Goal: Task Accomplishment & Management: Manage account settings

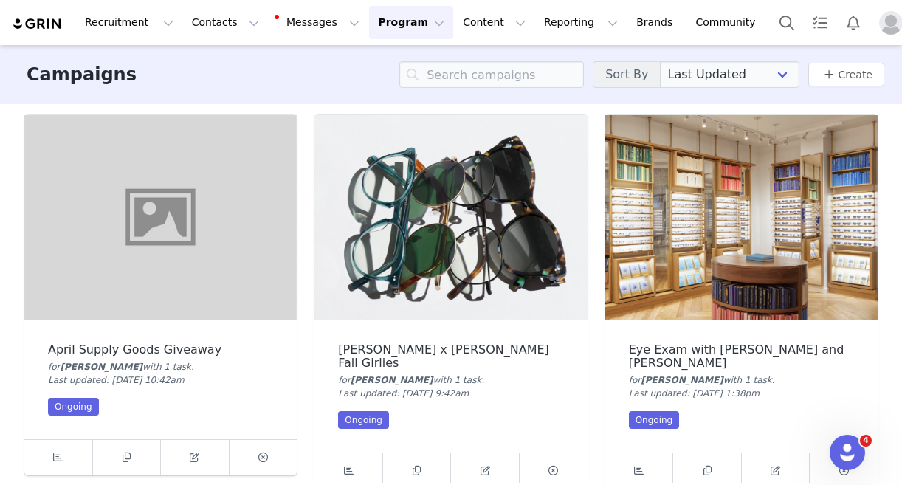
click at [879, 26] on img "Profile" at bounding box center [891, 23] width 24 height 24
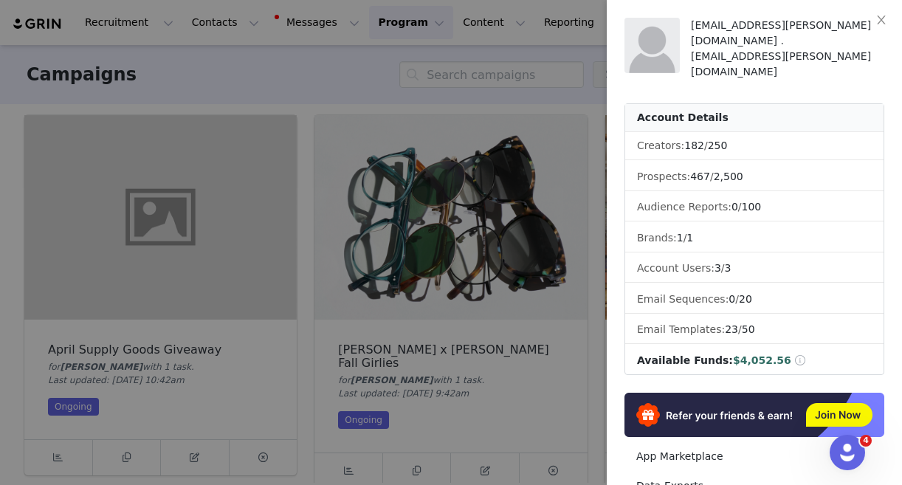
scroll to position [263, 0]
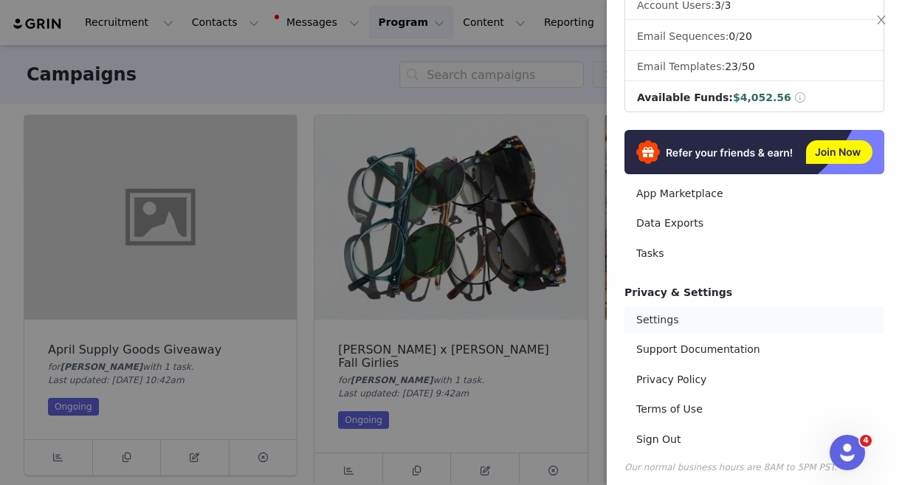
click at [680, 306] on link "Settings" at bounding box center [755, 319] width 260 height 27
select select "America/New_York"
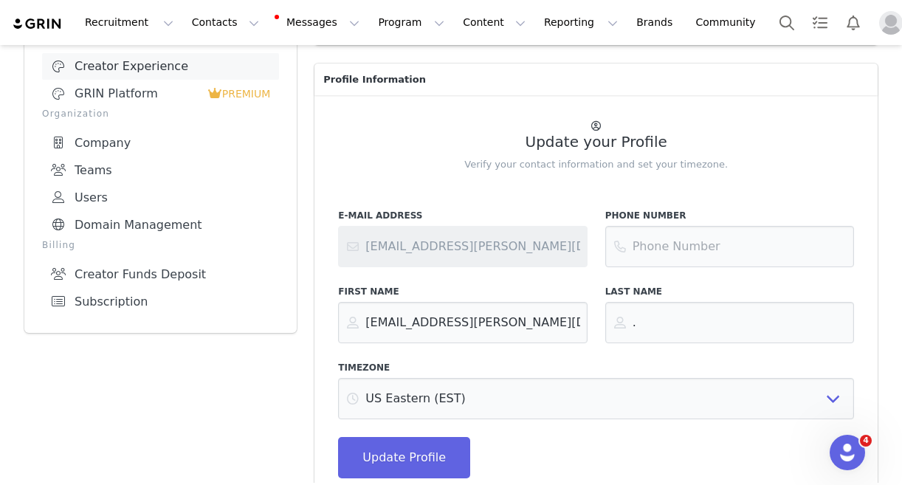
scroll to position [343, 0]
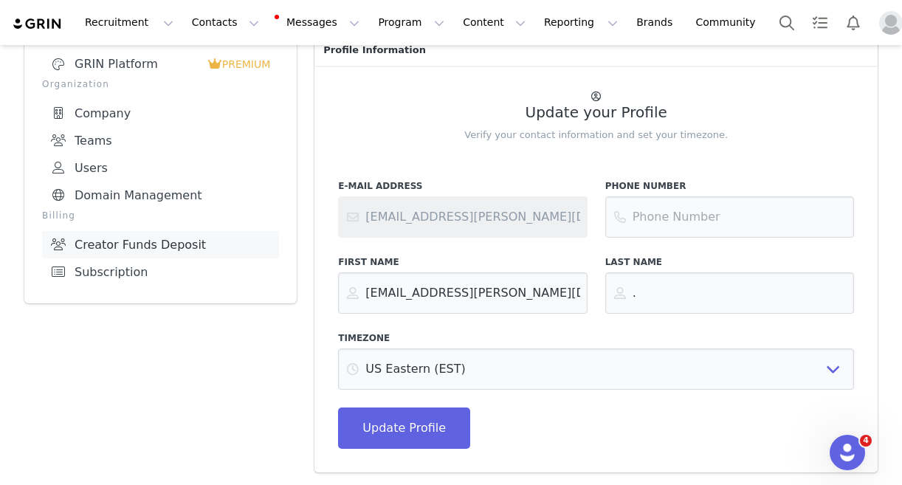
click at [182, 243] on link "Creator Funds Deposit" at bounding box center [160, 244] width 237 height 27
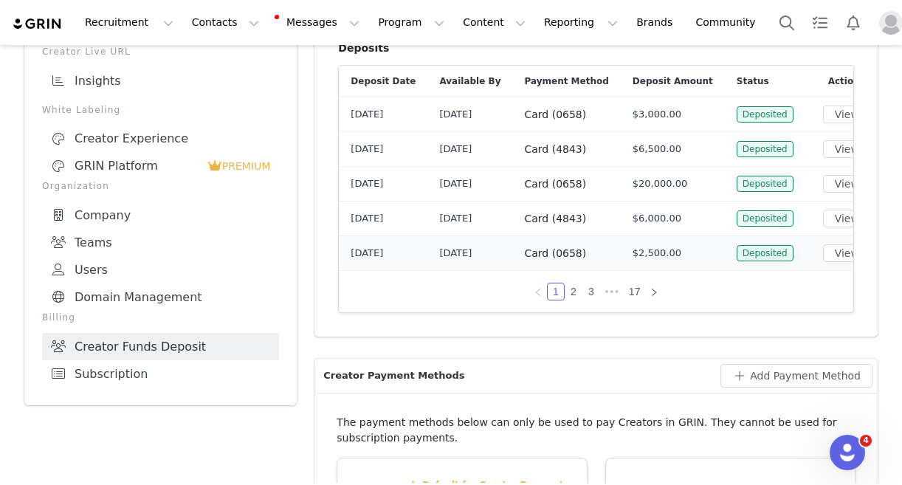
scroll to position [247, 0]
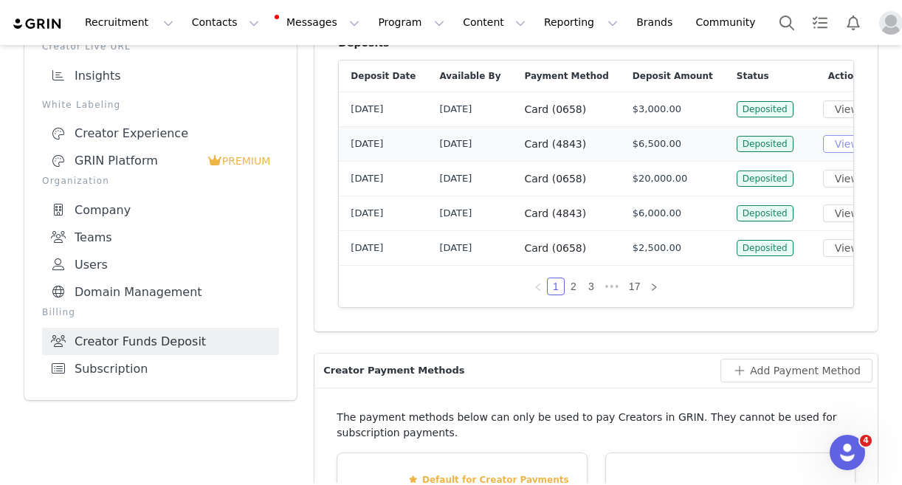
click at [823, 143] on button "View" at bounding box center [847, 144] width 48 height 18
click at [823, 215] on button "View" at bounding box center [847, 214] width 48 height 18
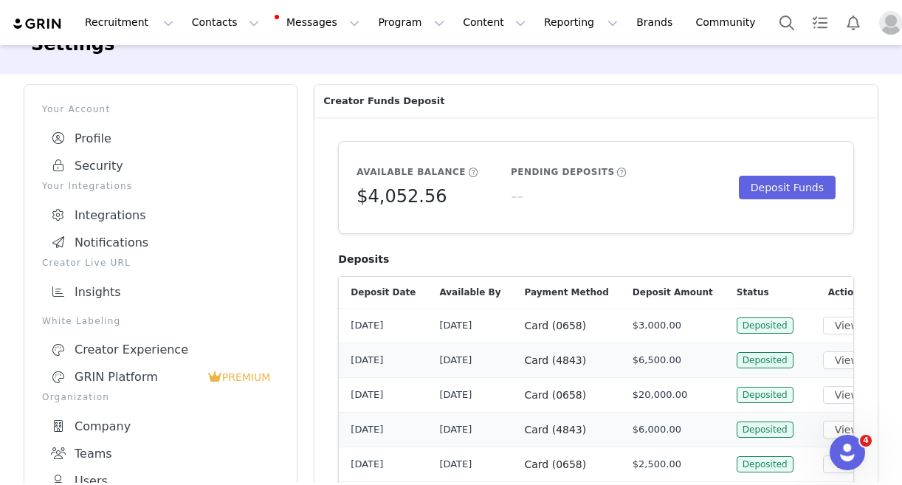
scroll to position [0, 0]
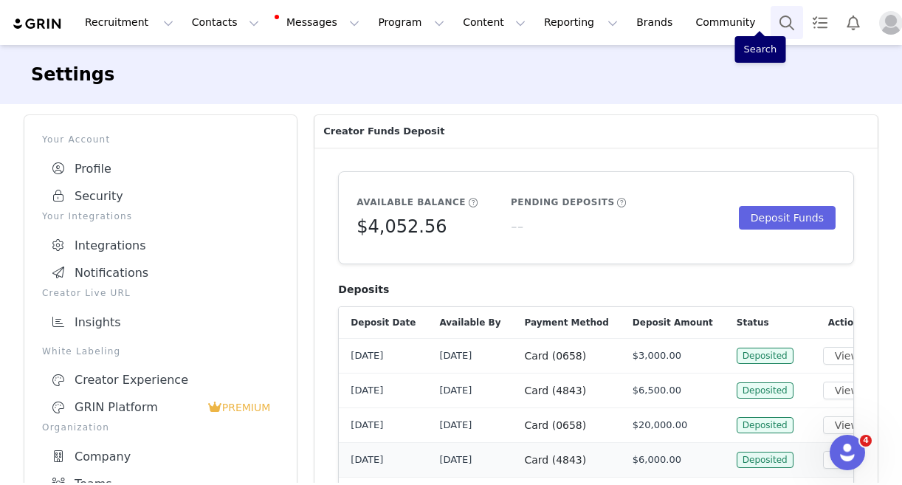
click at [771, 21] on button "Search" at bounding box center [787, 22] width 32 height 33
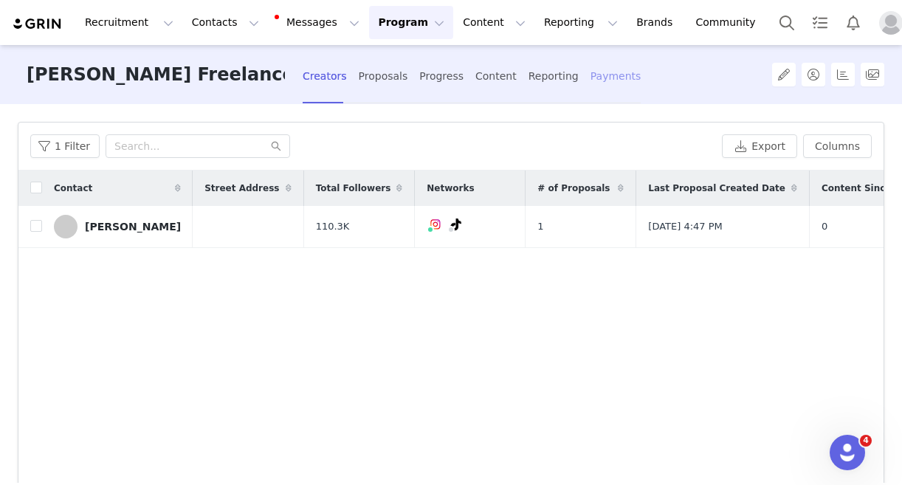
click at [591, 69] on div "Payments" at bounding box center [616, 76] width 51 height 39
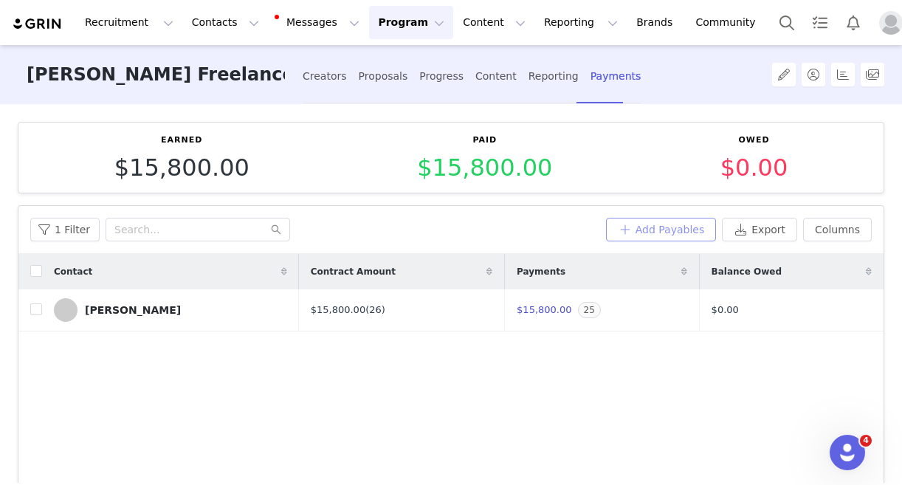
click at [665, 227] on button "Add Payables" at bounding box center [661, 230] width 111 height 24
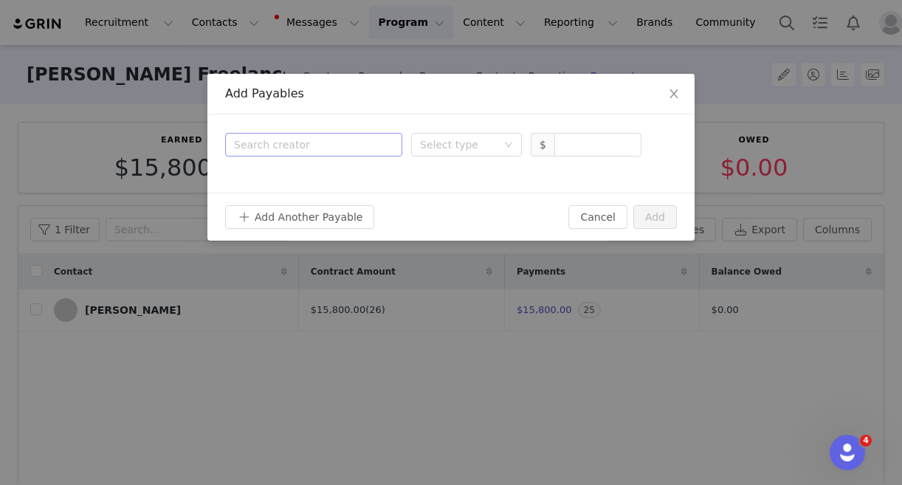
click at [263, 141] on div "Search creator" at bounding box center [310, 144] width 153 height 15
click at [272, 180] on div at bounding box center [258, 184] width 37 height 24
click at [440, 143] on div "Select type" at bounding box center [458, 144] width 77 height 15
click at [445, 199] on li "Deliverable" at bounding box center [466, 198] width 111 height 24
click at [589, 148] on input at bounding box center [598, 145] width 86 height 22
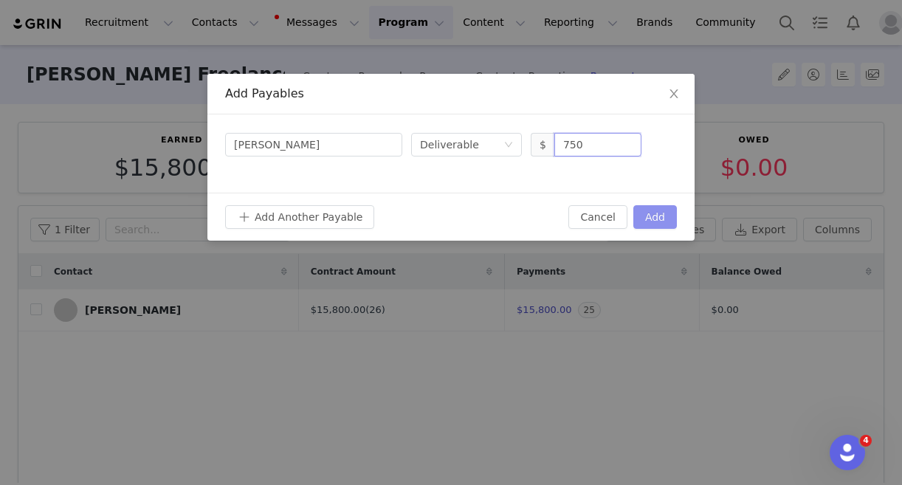
type input "750"
click at [654, 218] on button "Add" at bounding box center [656, 217] width 44 height 24
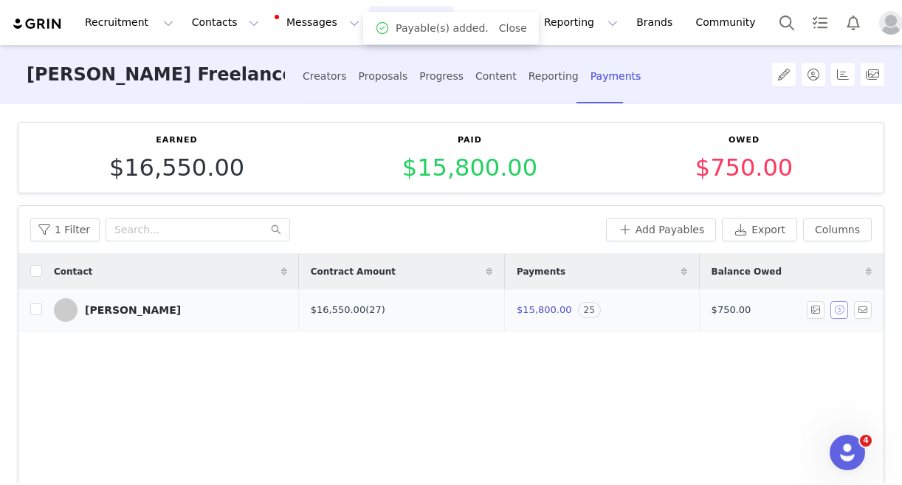
click at [843, 310] on button "button" at bounding box center [840, 310] width 18 height 18
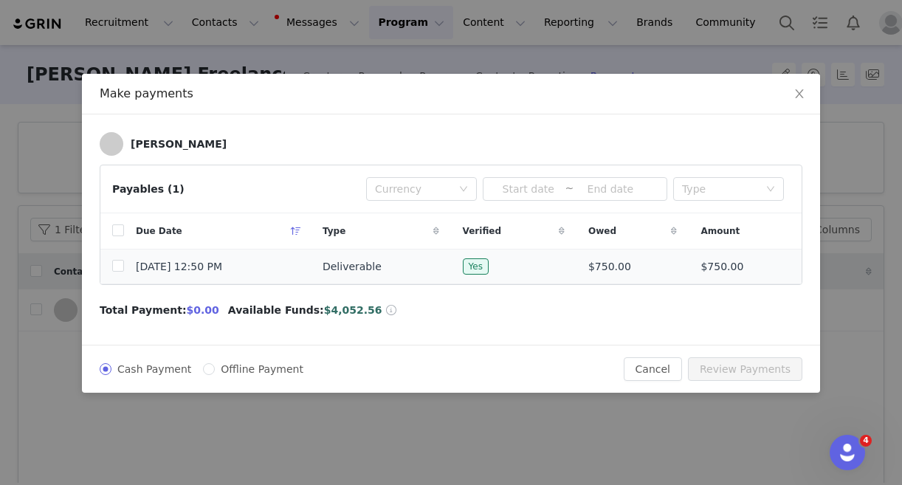
click at [109, 265] on td at bounding box center [112, 267] width 24 height 35
click at [118, 263] on input "checkbox" at bounding box center [118, 266] width 12 height 12
checkbox input "true"
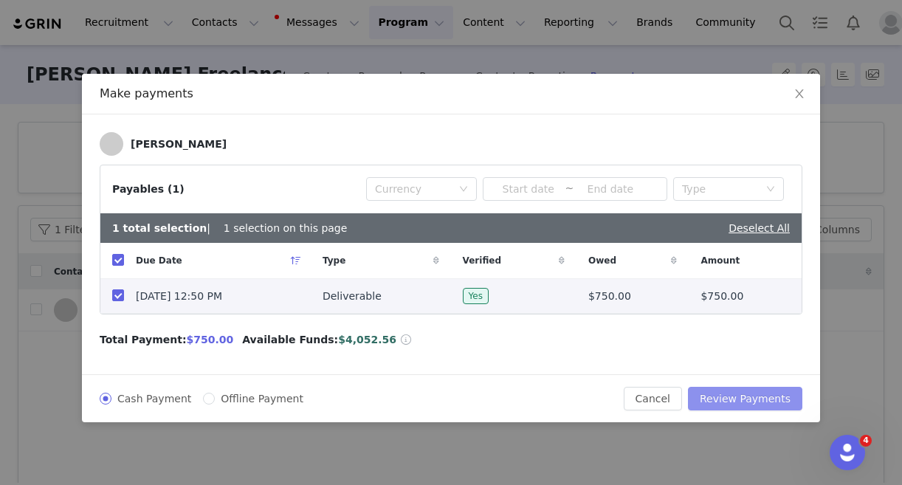
click at [731, 399] on button "Review Payments" at bounding box center [745, 399] width 114 height 24
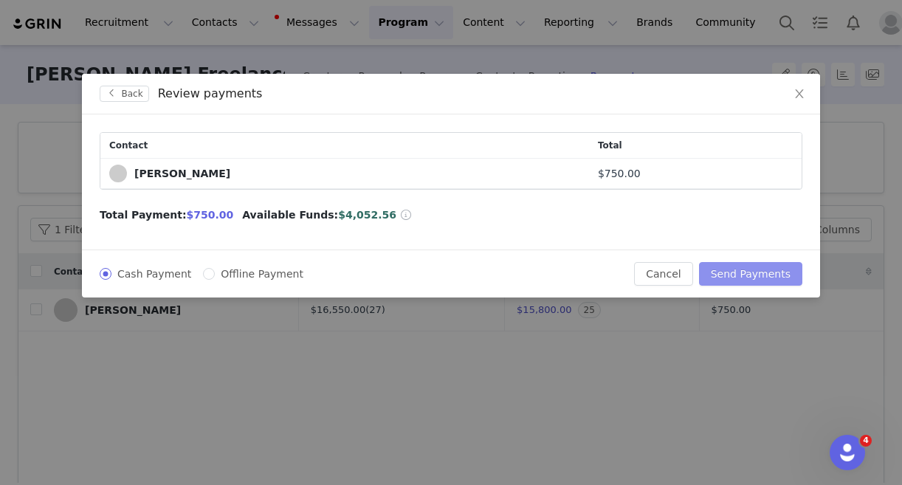
click at [754, 278] on button "Send Payments" at bounding box center [750, 274] width 103 height 24
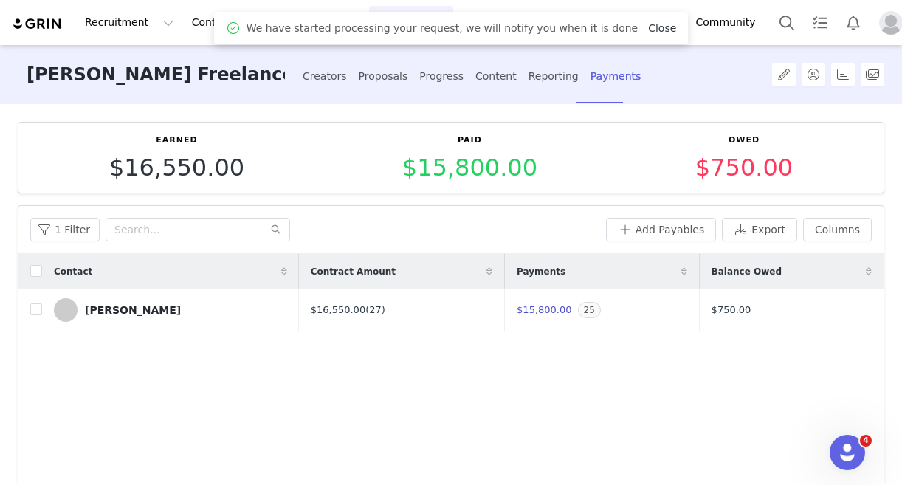
click at [648, 30] on link "Close" at bounding box center [662, 28] width 28 height 12
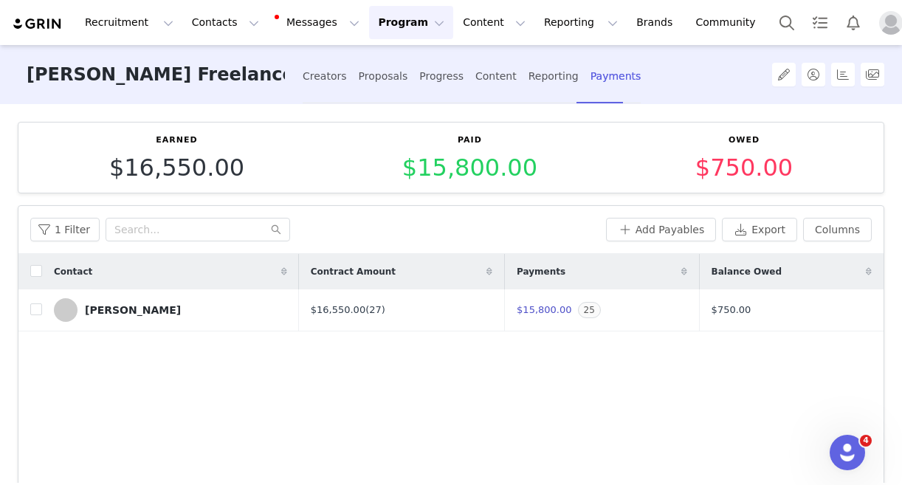
click at [387, 20] on button "Program Program" at bounding box center [411, 22] width 84 height 33
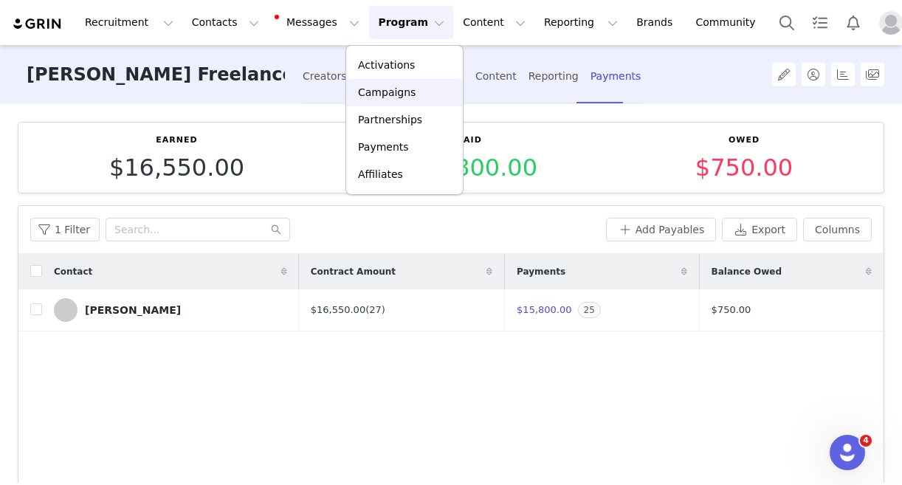
click at [379, 86] on p "Campaigns" at bounding box center [387, 93] width 58 height 16
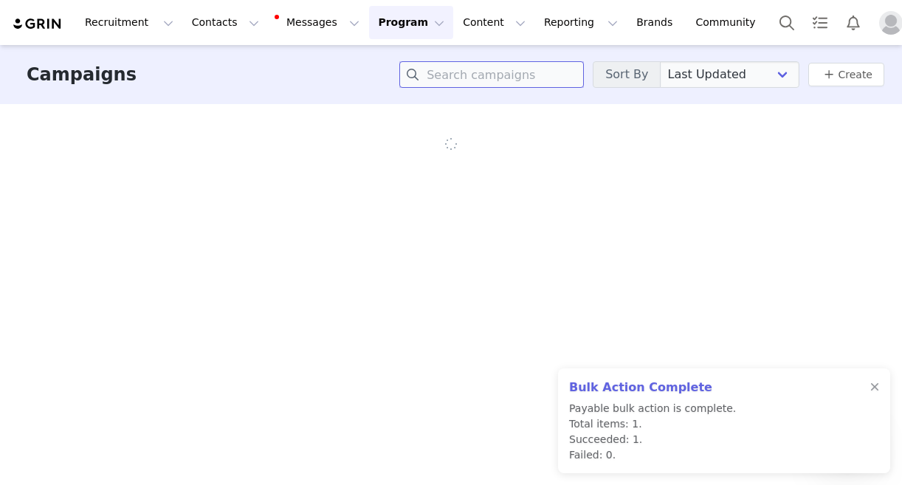
click at [458, 74] on input at bounding box center [492, 74] width 185 height 27
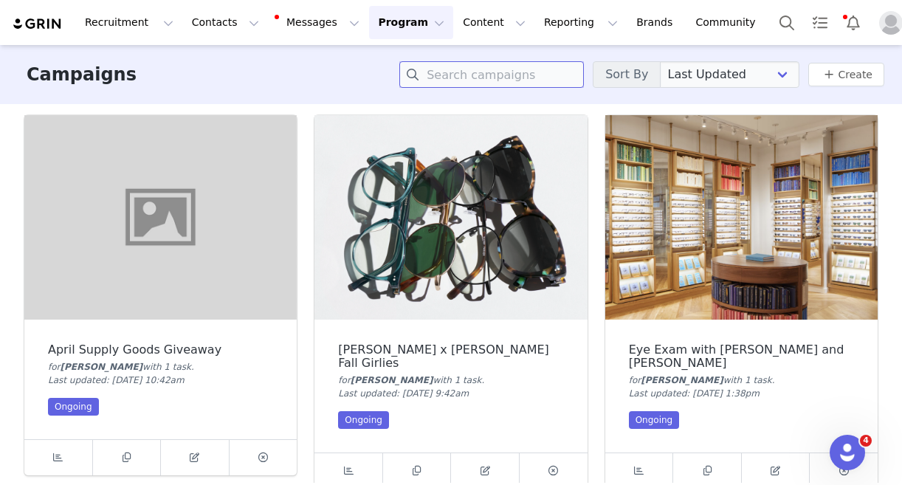
click at [467, 74] on input at bounding box center [492, 74] width 185 height 27
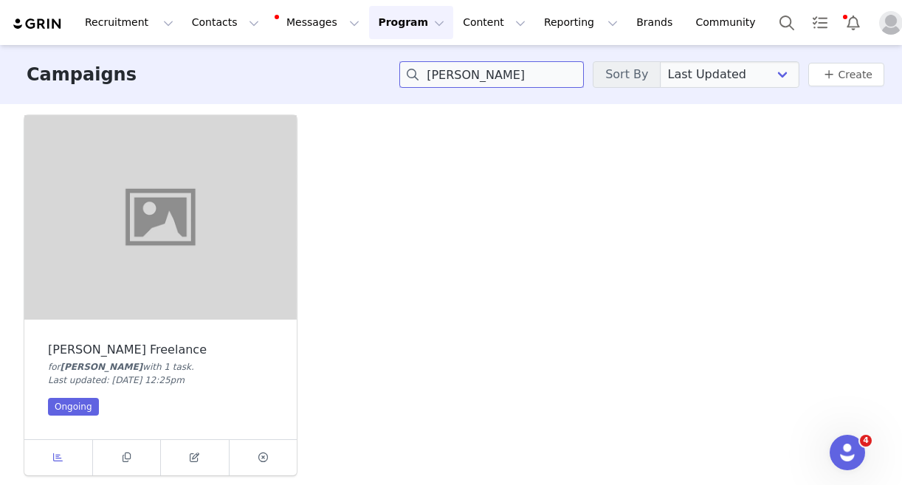
type input "evans"
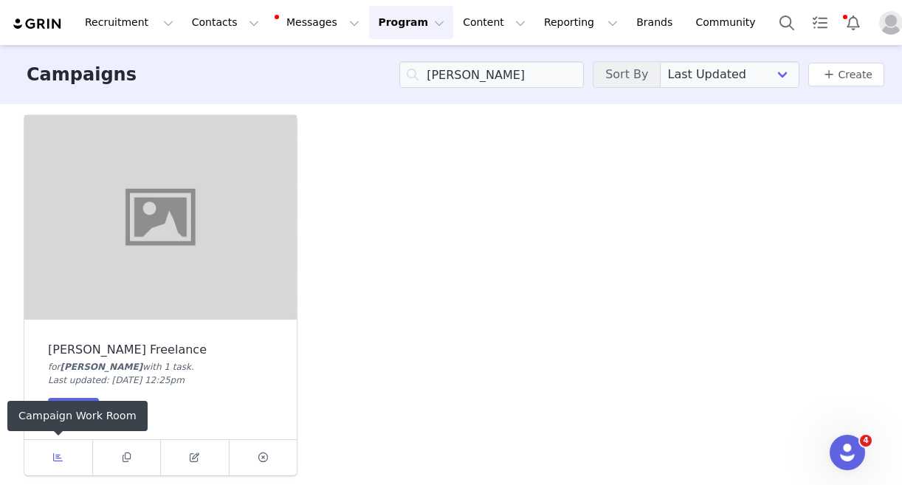
click at [65, 457] on span at bounding box center [58, 458] width 18 height 18
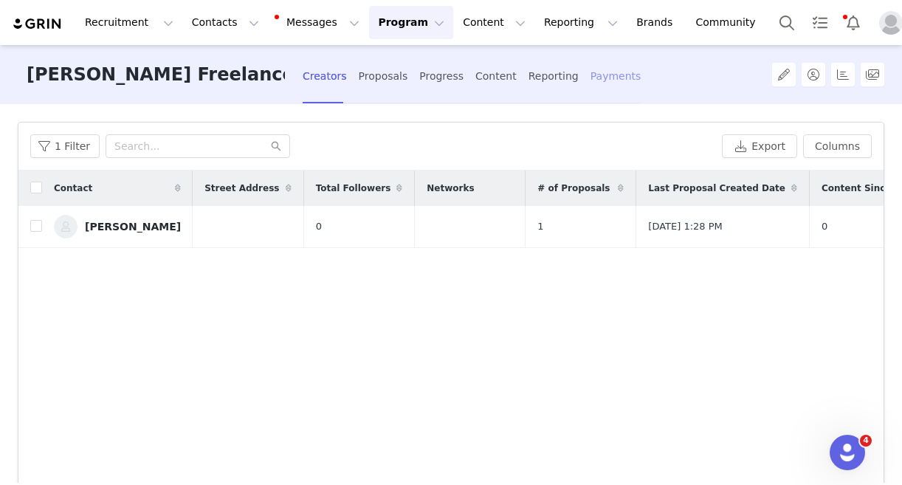
click at [591, 79] on div "Payments" at bounding box center [616, 76] width 51 height 39
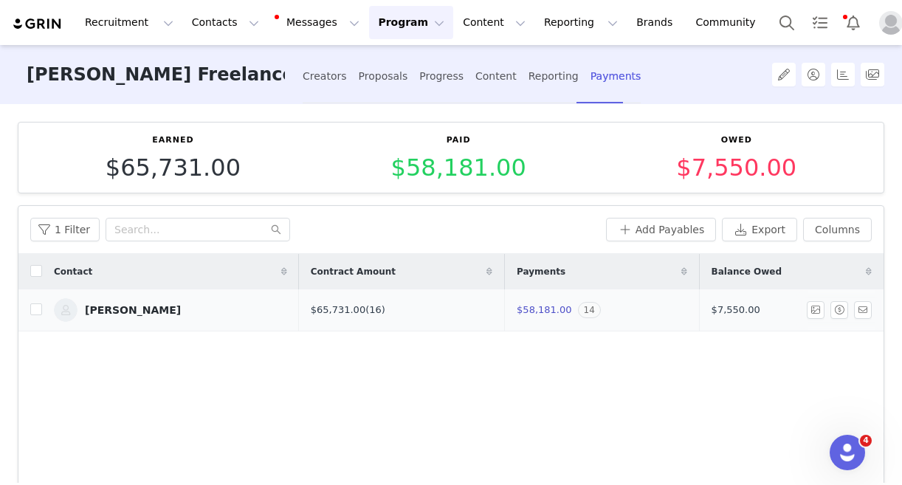
click at [578, 312] on span "14" at bounding box center [589, 310] width 23 height 16
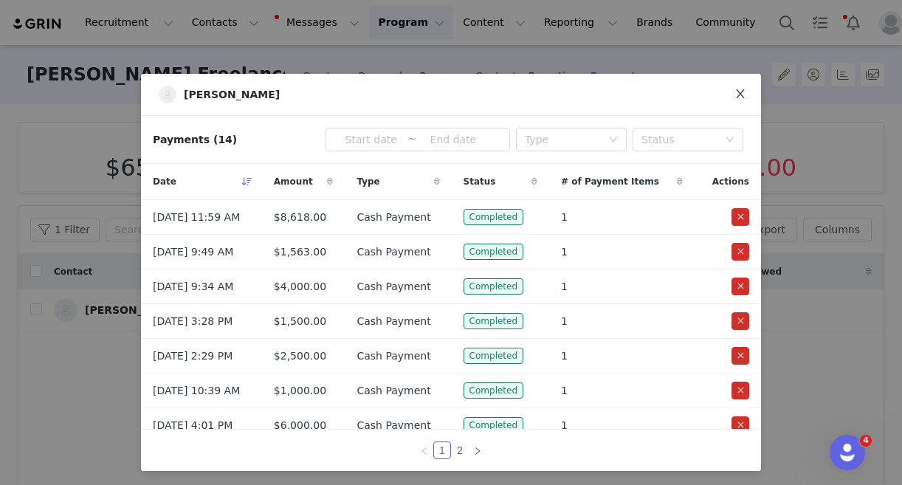
click at [742, 95] on icon "icon: close" at bounding box center [741, 94] width 12 height 12
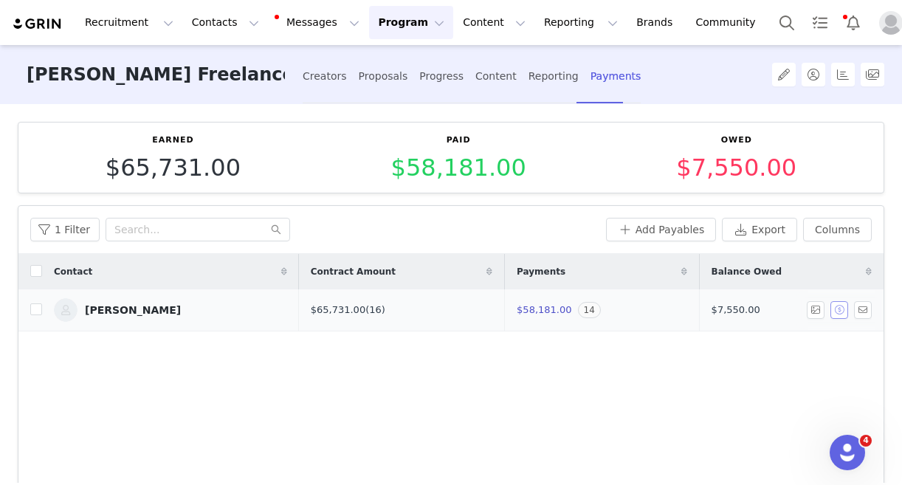
click at [843, 306] on button "button" at bounding box center [840, 310] width 18 height 18
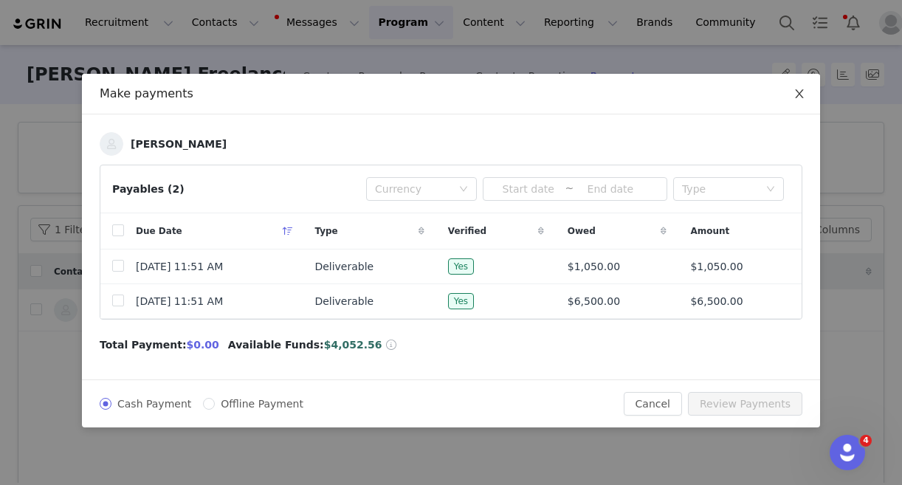
click at [794, 92] on icon "icon: close" at bounding box center [800, 94] width 12 height 12
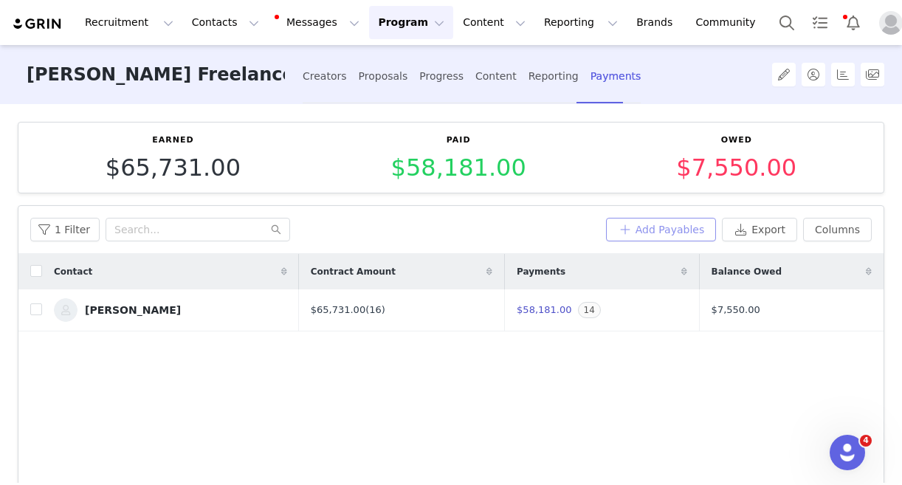
click at [651, 236] on button "Add Payables" at bounding box center [661, 230] width 111 height 24
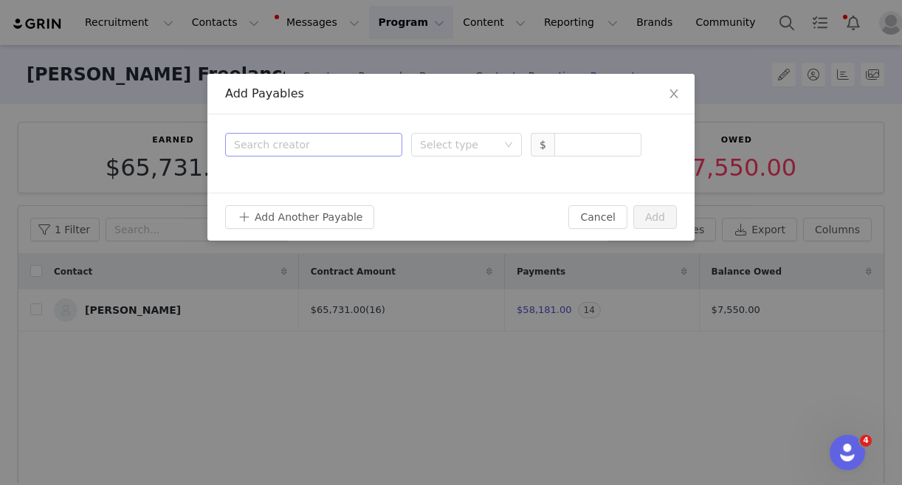
click at [337, 139] on div "Search creator" at bounding box center [310, 144] width 153 height 15
click at [311, 182] on p "Emily Evans" at bounding box center [335, 180] width 105 height 16
click at [459, 154] on div "Select type" at bounding box center [461, 145] width 83 height 22
click at [467, 191] on li "Deliverable" at bounding box center [466, 198] width 111 height 24
click at [572, 145] on input at bounding box center [598, 145] width 86 height 22
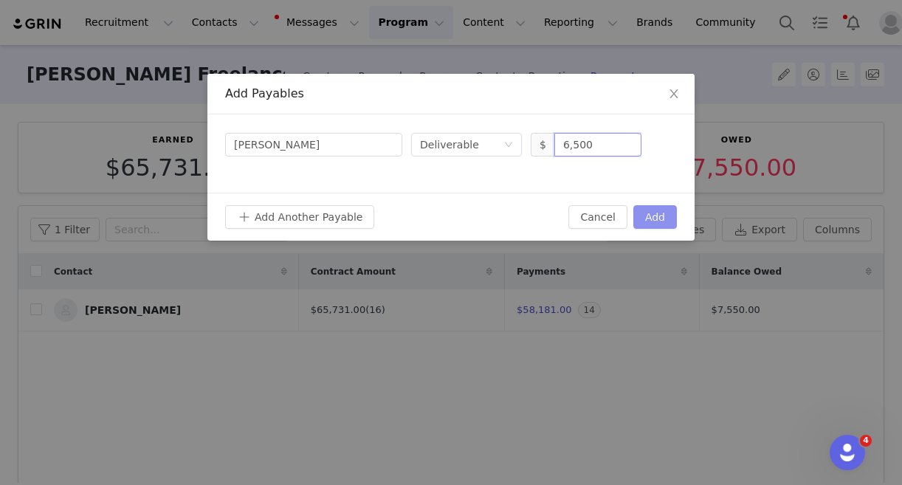
type input "6,500"
click at [651, 212] on button "Add" at bounding box center [656, 217] width 44 height 24
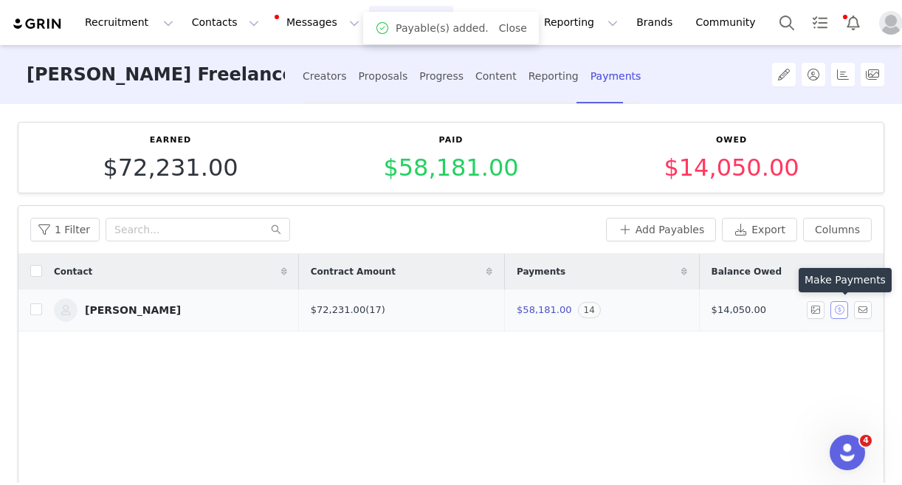
click at [841, 312] on button "button" at bounding box center [840, 310] width 18 height 18
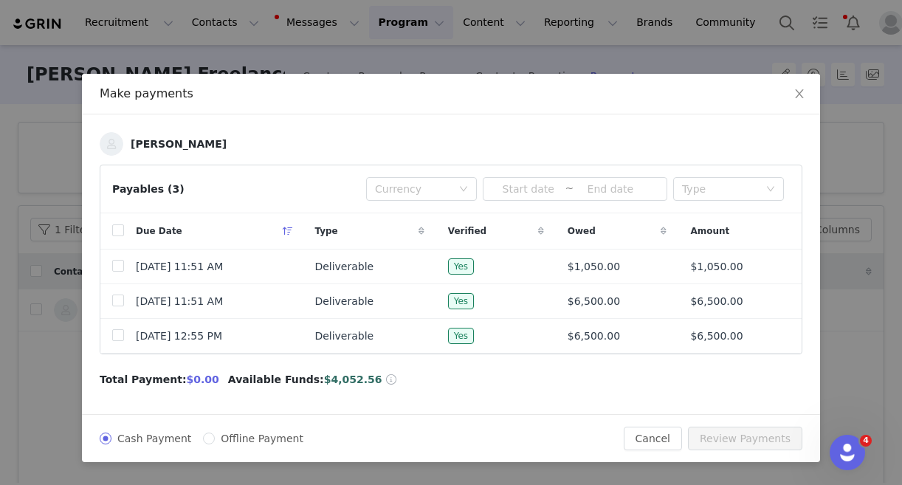
click at [124, 231] on div "Due Date" at bounding box center [213, 230] width 179 height 35
click at [120, 230] on input "checkbox" at bounding box center [118, 230] width 12 height 12
checkbox input "true"
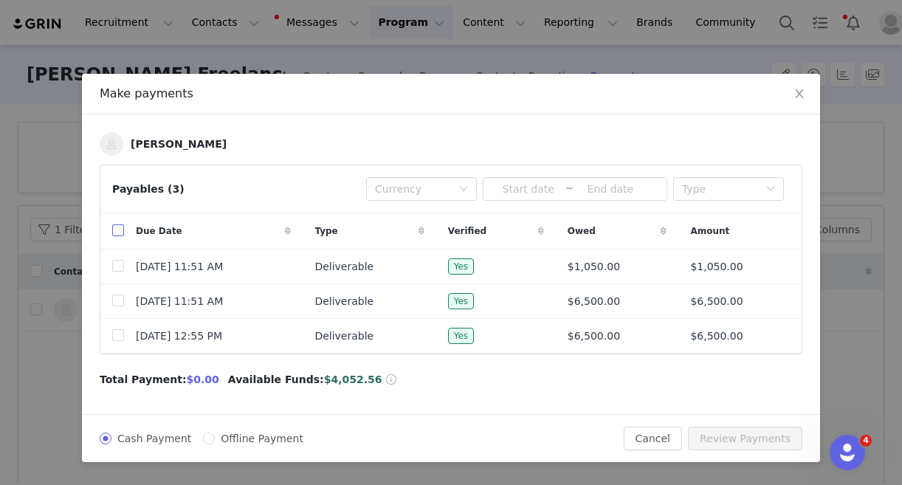
checkbox input "true"
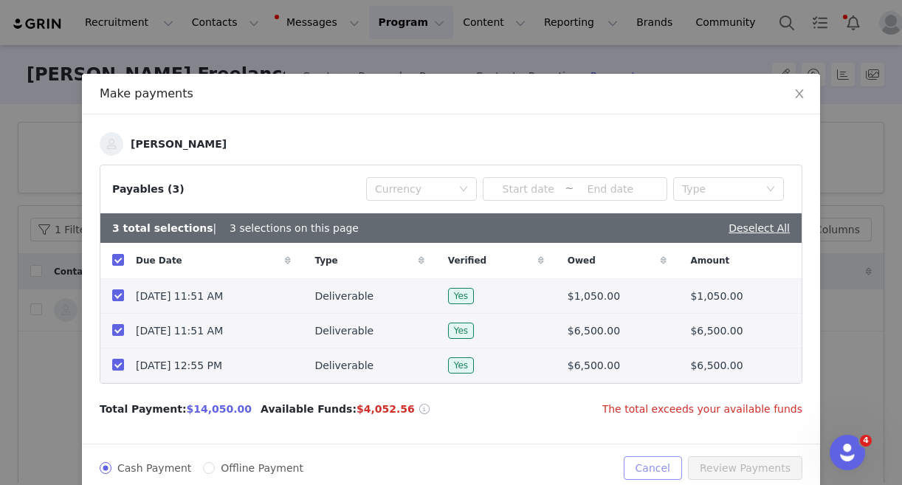
click at [670, 472] on button "Cancel" at bounding box center [653, 468] width 58 height 24
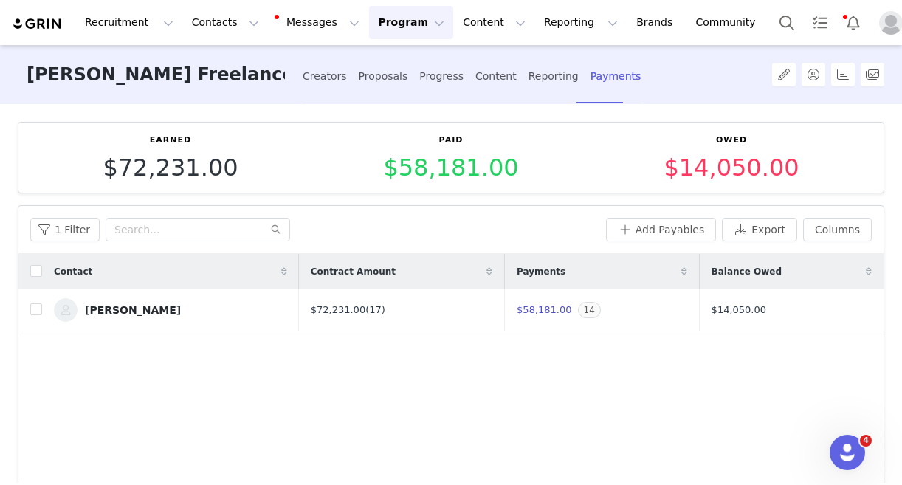
click at [879, 22] on img "Profile" at bounding box center [891, 23] width 24 height 24
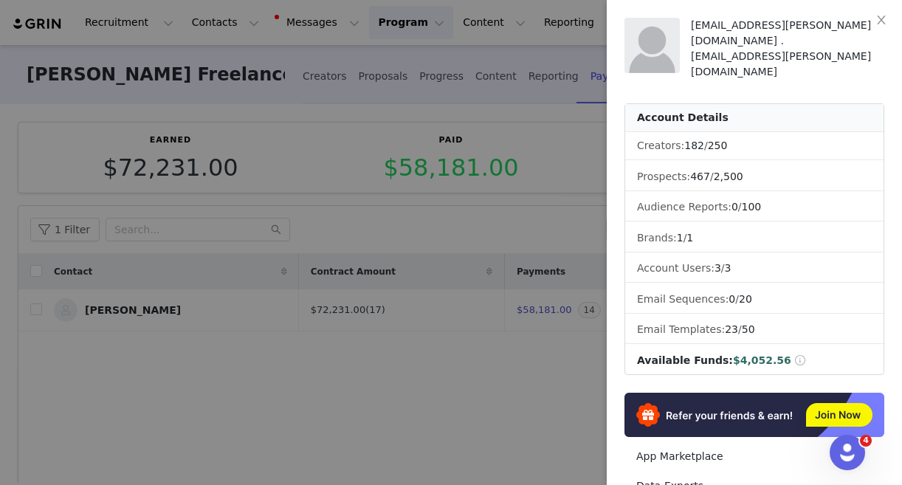
scroll to position [263, 0]
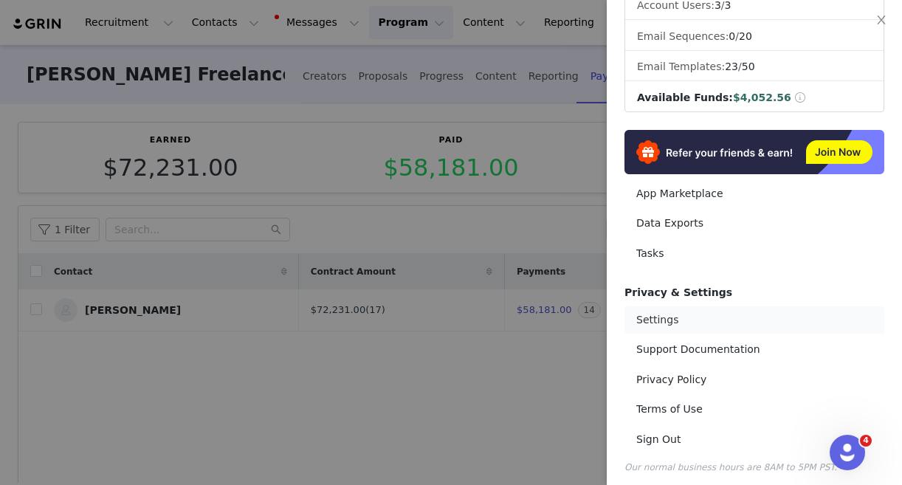
click at [671, 313] on link "Settings" at bounding box center [755, 319] width 260 height 27
select select "America/New_York"
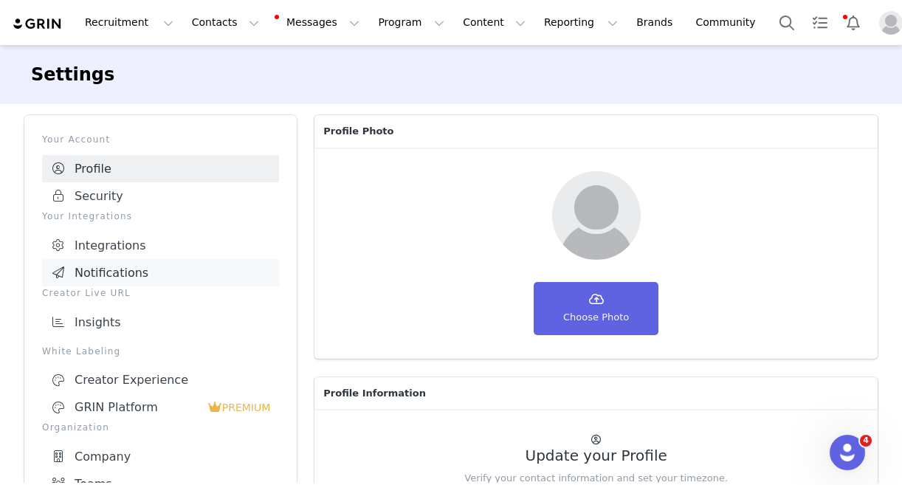
scroll to position [343, 0]
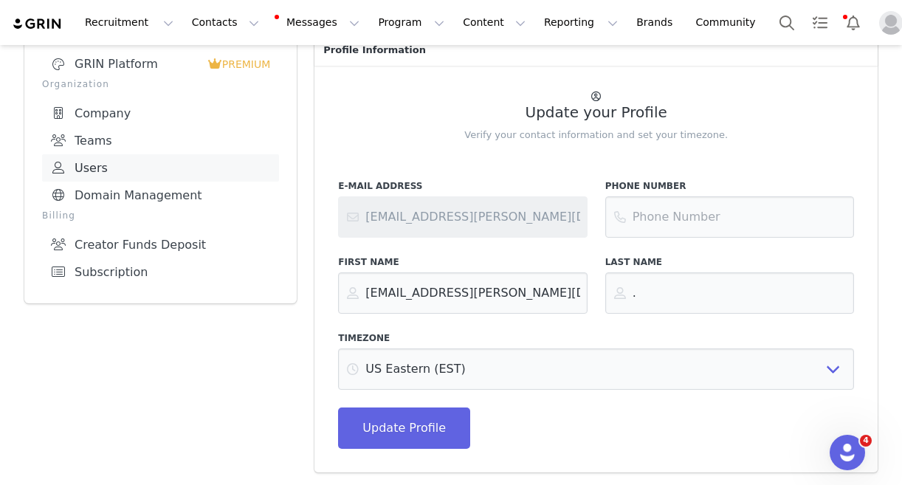
click at [114, 231] on link "Creator Funds Deposit" at bounding box center [160, 244] width 237 height 27
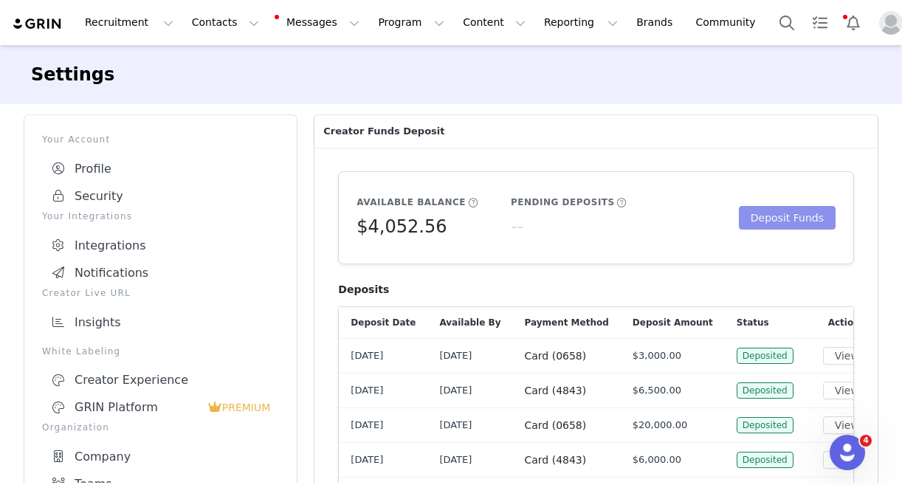
click at [785, 216] on button "Deposit Funds" at bounding box center [787, 218] width 97 height 24
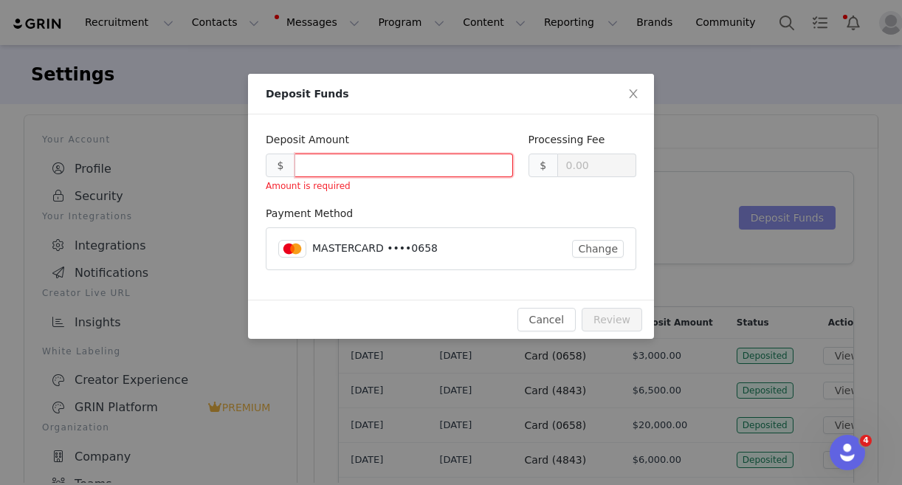
type input "0.30"
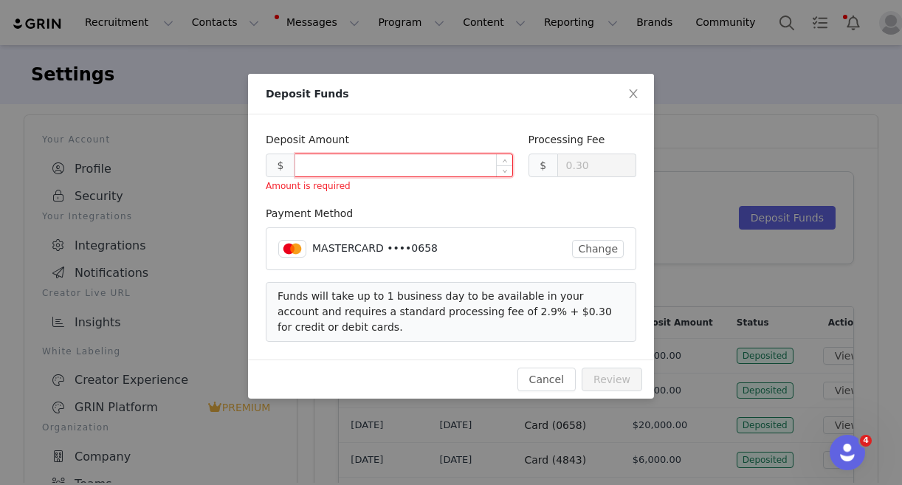
click at [469, 163] on input at bounding box center [403, 165] width 217 height 22
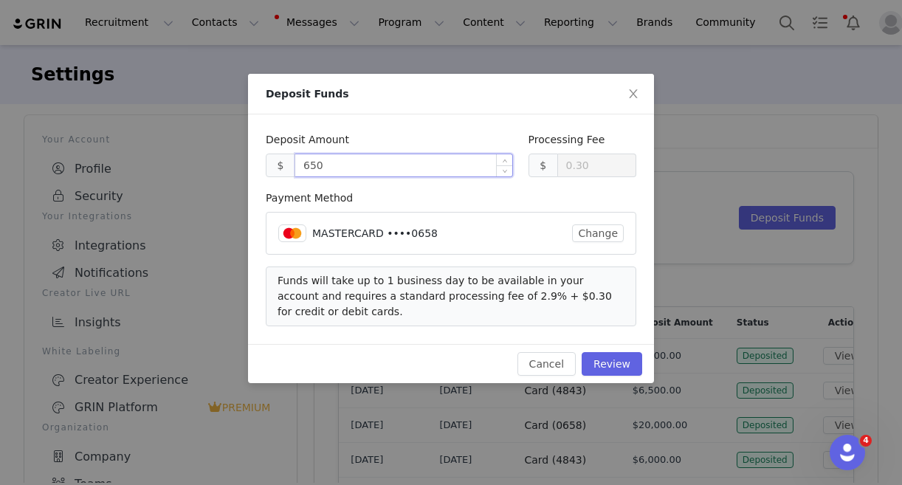
type input "6500"
type input "188.80"
type input "6500.00"
click at [581, 239] on button "Change" at bounding box center [598, 233] width 52 height 18
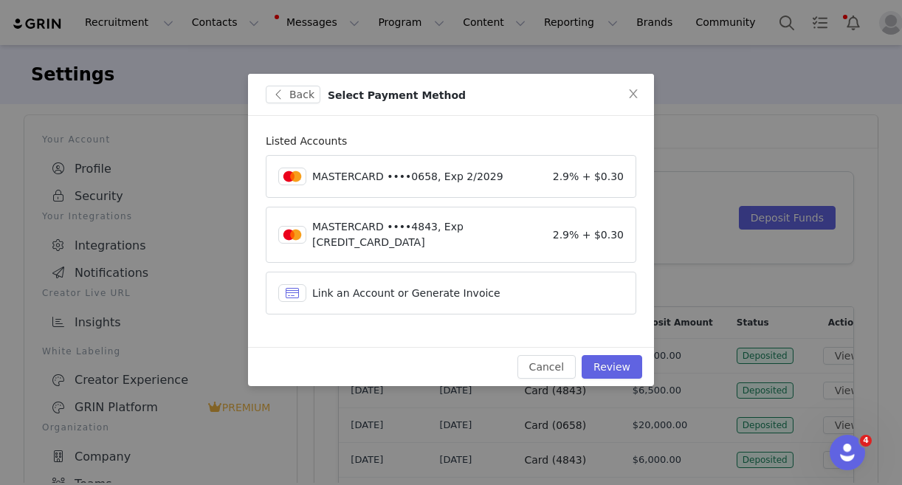
click at [438, 237] on article "MASTERCARD ••••4843, Exp 11/2027 2.9% + $0.30" at bounding box center [451, 235] width 371 height 56
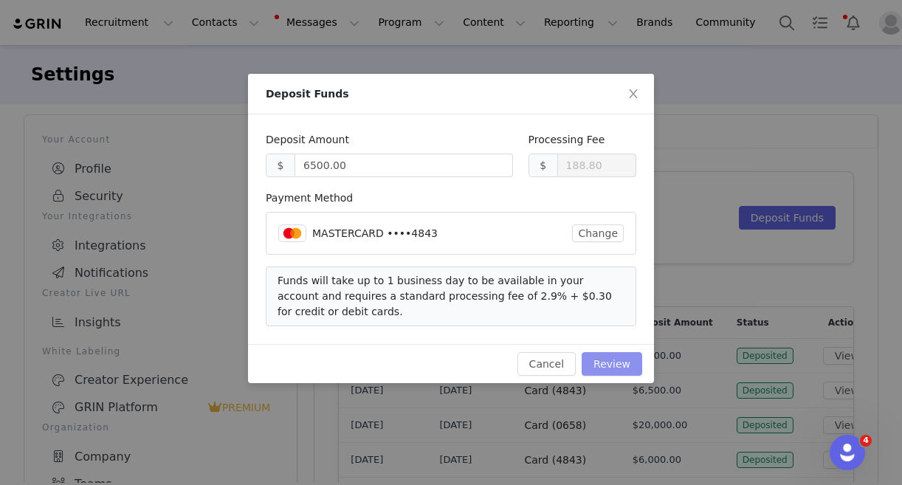
click at [624, 363] on button "Review" at bounding box center [612, 364] width 61 height 24
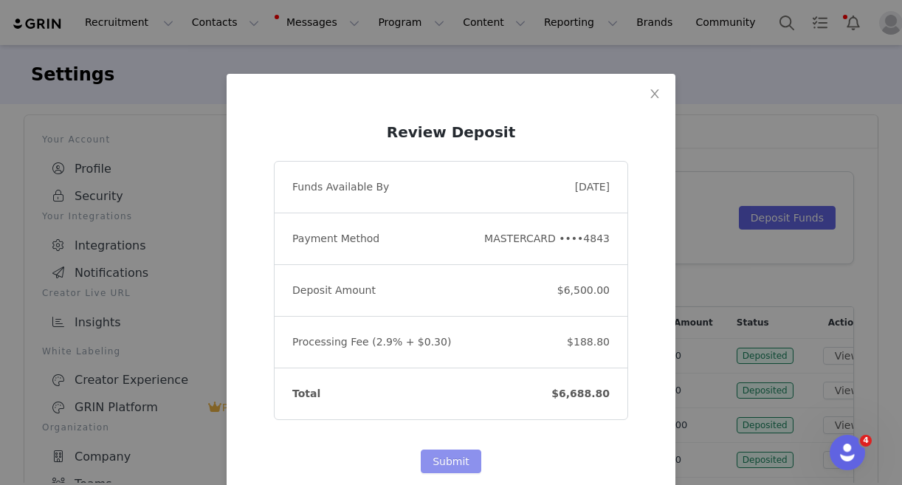
click at [456, 455] on button "Submit" at bounding box center [451, 462] width 61 height 24
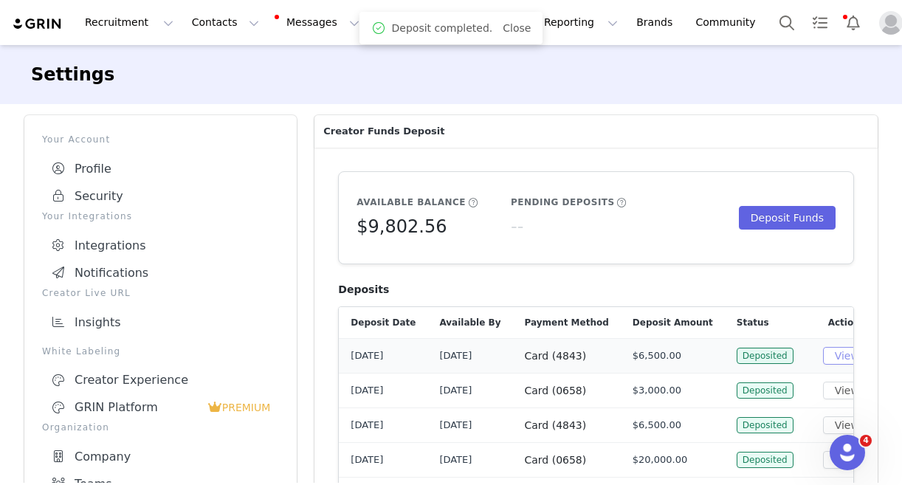
click at [831, 349] on button "View" at bounding box center [847, 356] width 48 height 18
click at [792, 220] on button "Deposit Funds" at bounding box center [787, 218] width 97 height 24
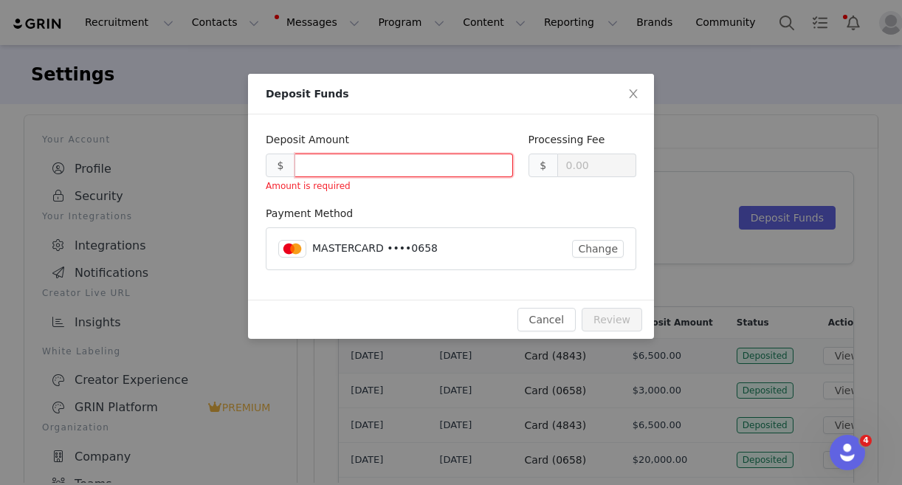
type input "0.30"
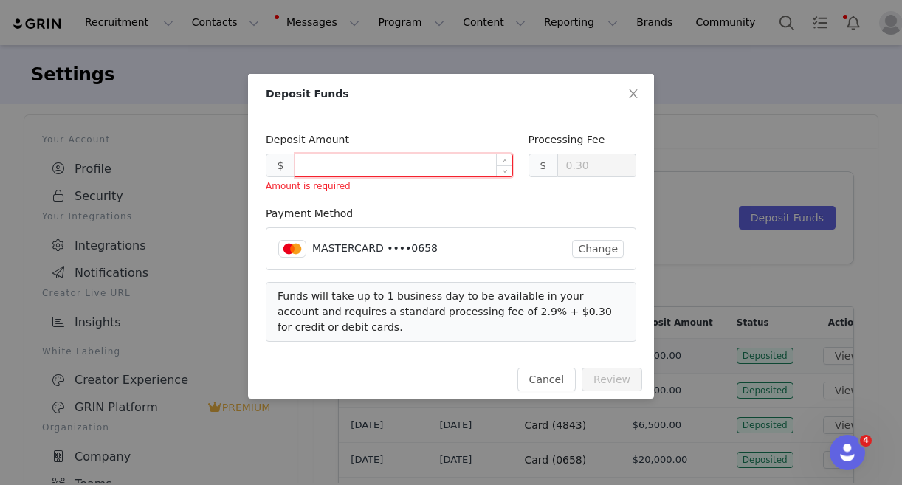
click at [348, 171] on input at bounding box center [403, 165] width 217 height 22
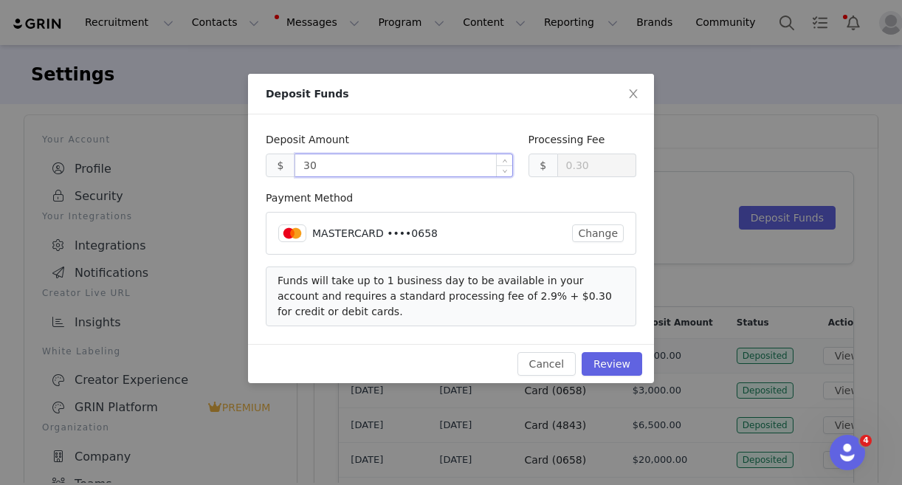
type input "3"
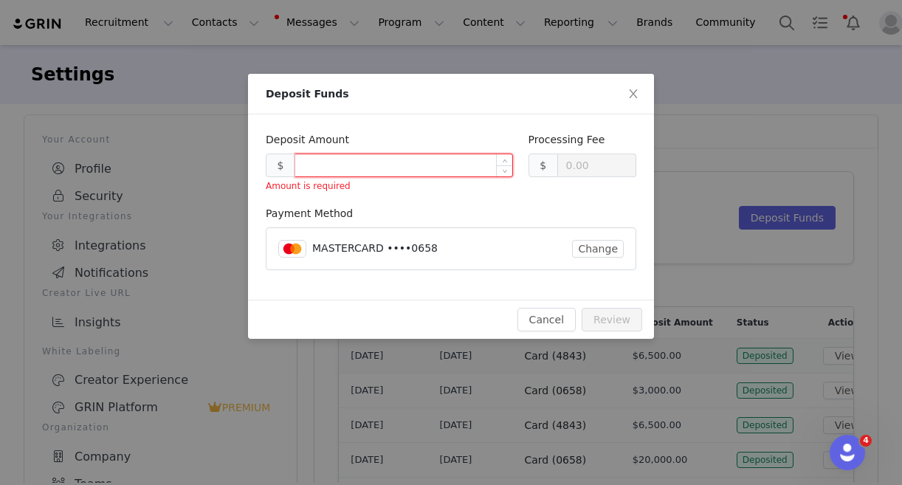
type input "0.30"
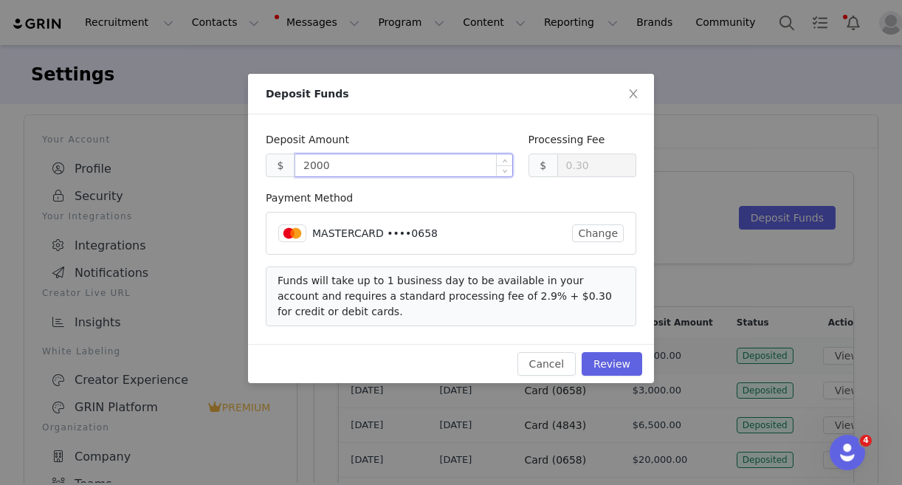
type input "20000"
type input "580.30"
type input "20000.00"
click at [626, 374] on button "Review" at bounding box center [612, 364] width 61 height 24
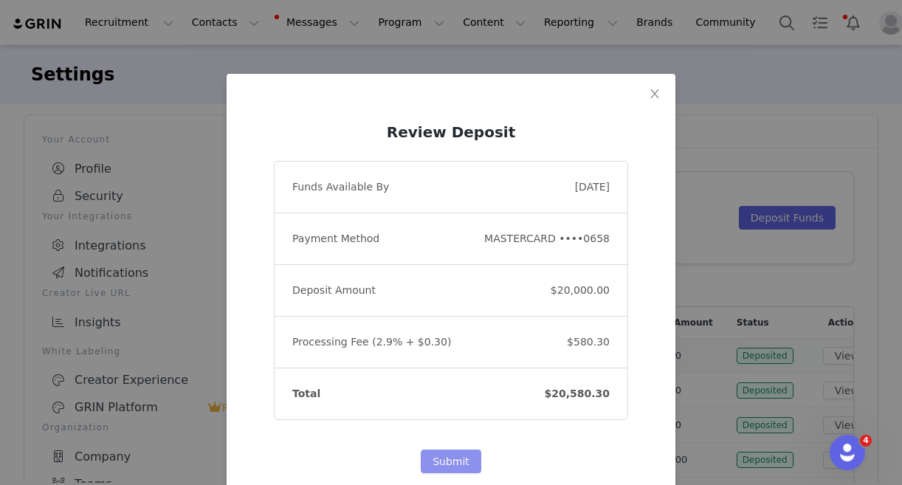
click at [437, 466] on button "Submit" at bounding box center [451, 462] width 61 height 24
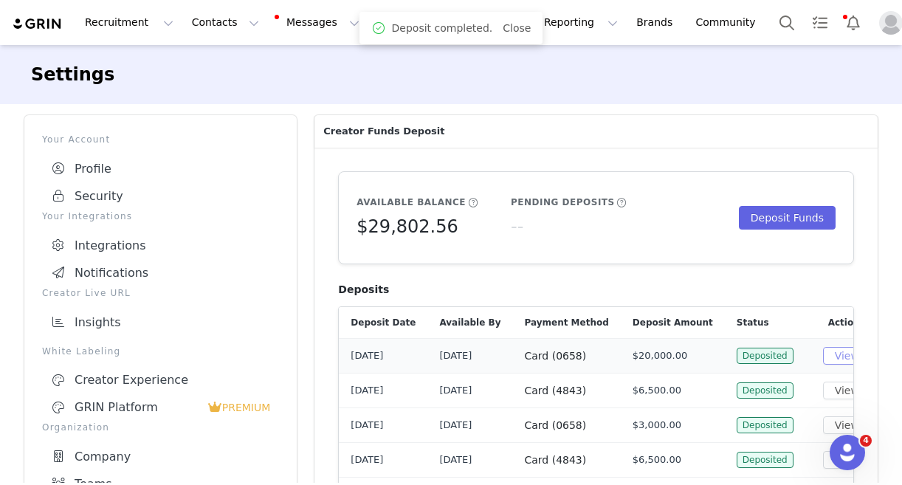
click at [823, 353] on button "View" at bounding box center [847, 356] width 48 height 18
click at [369, 23] on button "Program Program" at bounding box center [411, 22] width 84 height 33
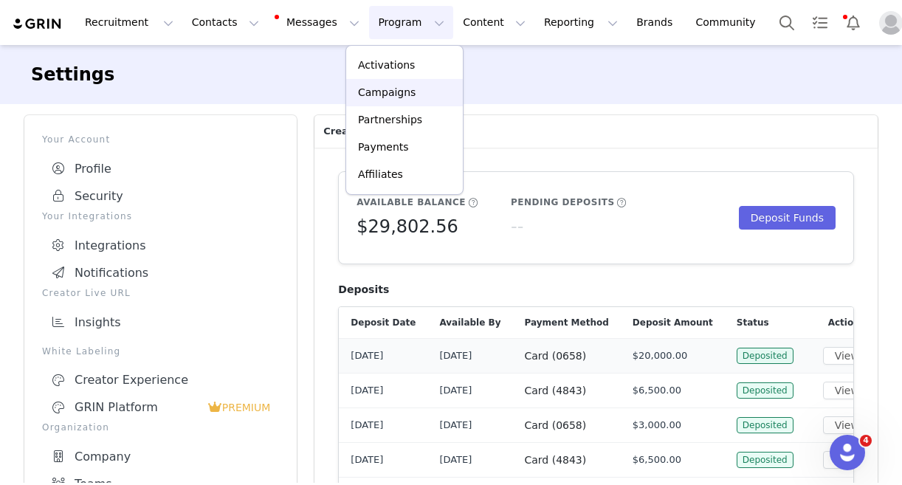
click at [370, 96] on p "Campaigns" at bounding box center [387, 93] width 58 height 16
click at [371, 94] on p "Campaigns" at bounding box center [387, 93] width 58 height 16
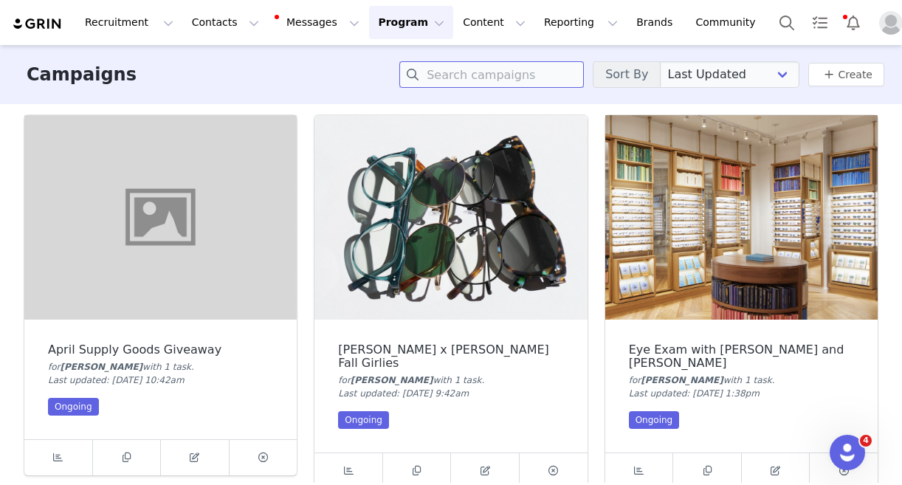
click at [473, 79] on input at bounding box center [492, 74] width 185 height 27
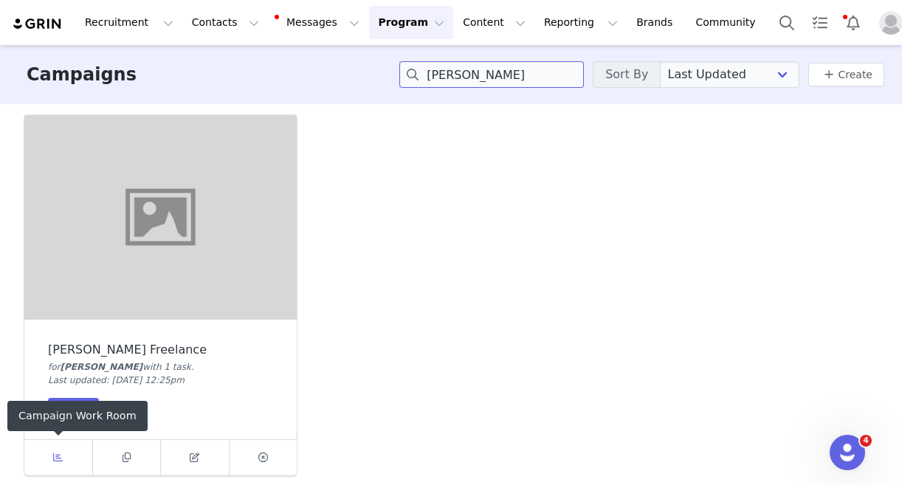
type input "evans"
click at [56, 456] on icon at bounding box center [58, 458] width 10 height 10
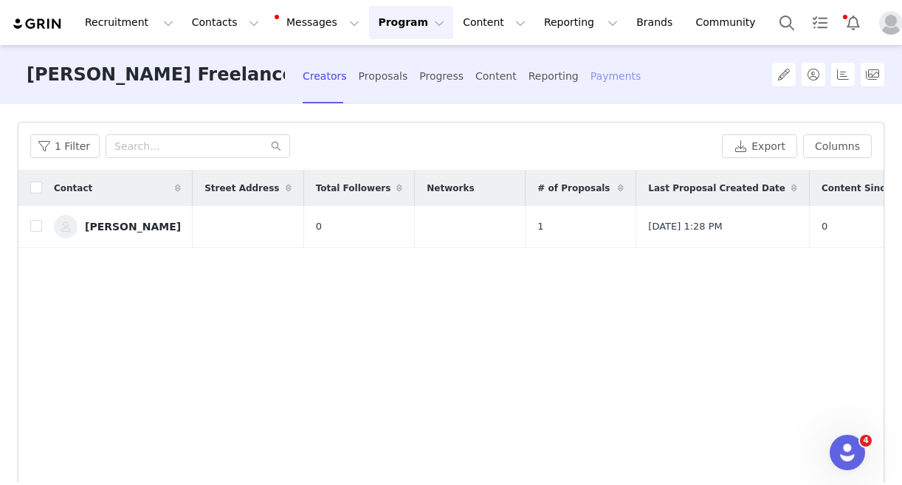
click at [591, 70] on div "Payments" at bounding box center [616, 76] width 51 height 39
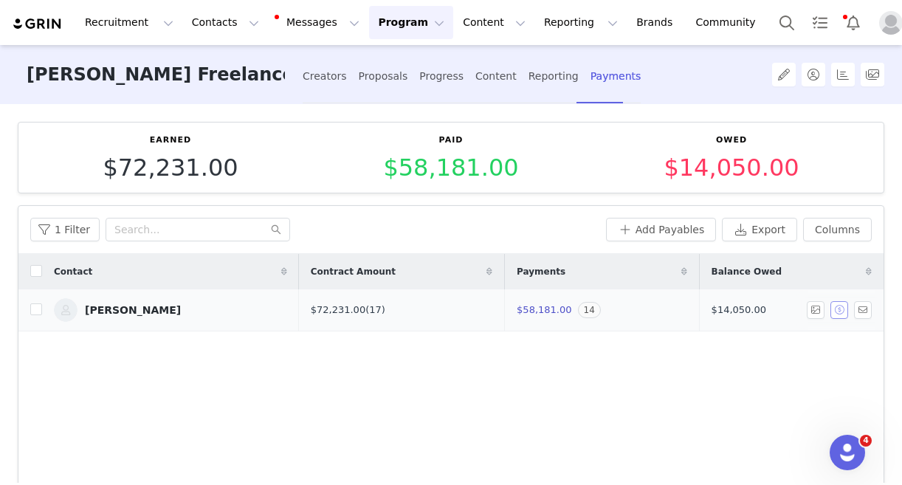
click at [842, 310] on button "button" at bounding box center [840, 310] width 18 height 18
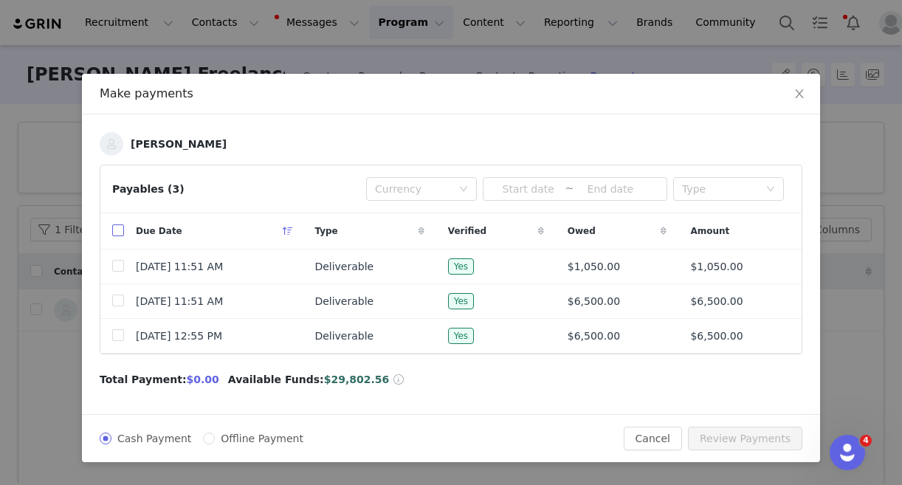
click at [119, 233] on input "checkbox" at bounding box center [118, 230] width 12 height 12
checkbox input "true"
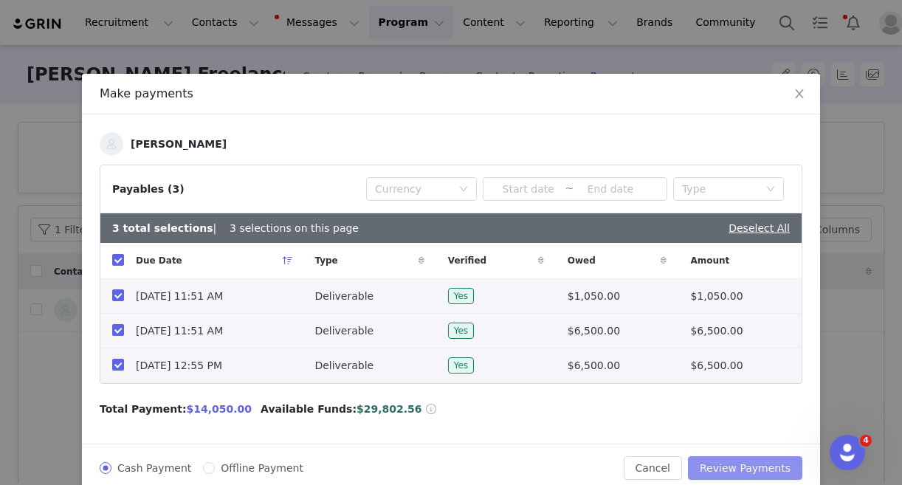
click at [720, 469] on button "Review Payments" at bounding box center [745, 468] width 114 height 24
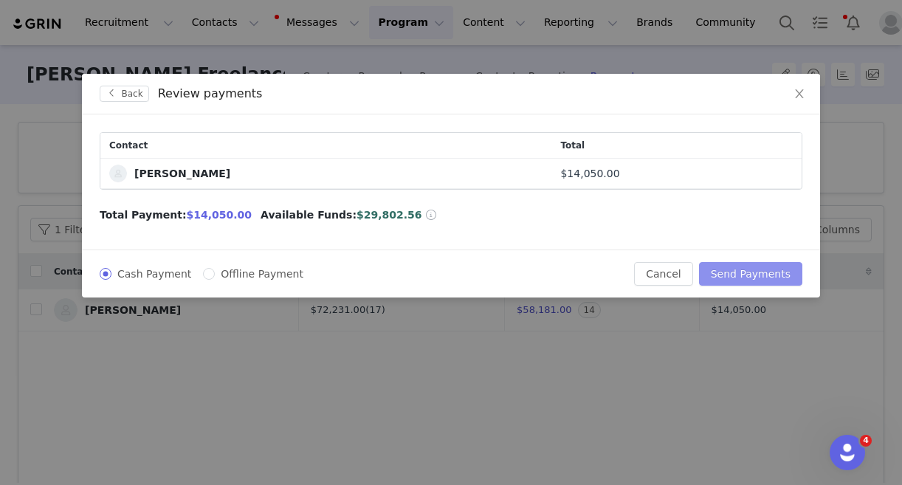
click at [750, 272] on button "Send Payments" at bounding box center [750, 274] width 103 height 24
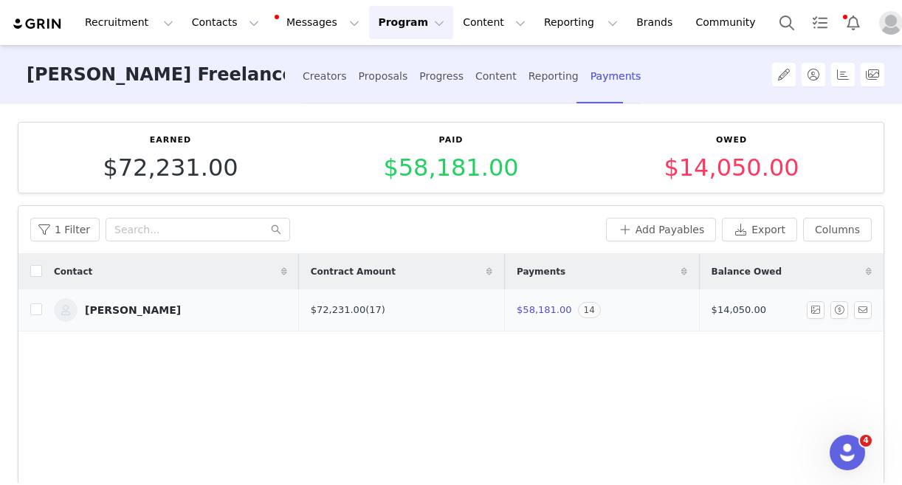
click at [100, 310] on div "Emily Evans" at bounding box center [133, 310] width 96 height 12
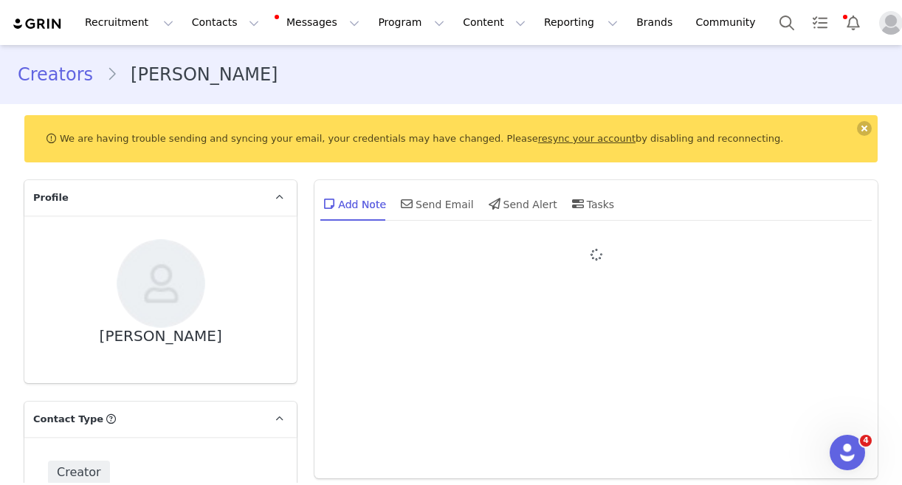
type input "+1 (United States)"
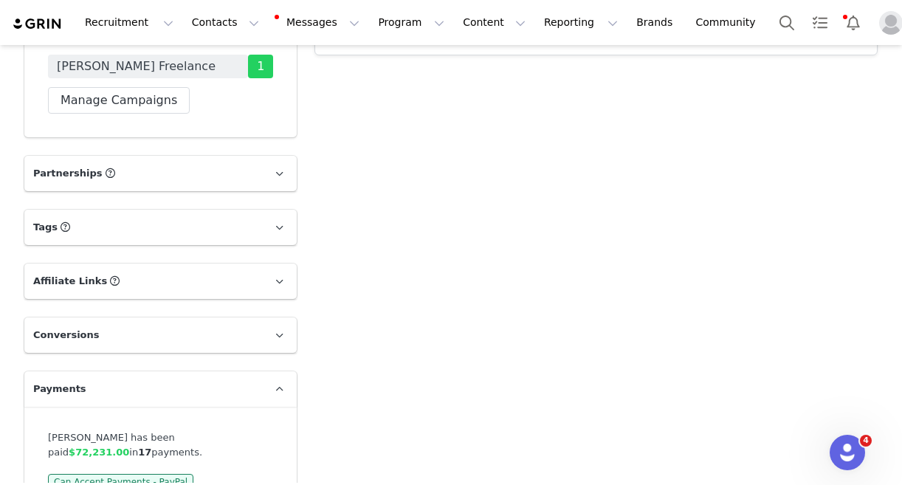
scroll to position [1976, 0]
